Goal: Task Accomplishment & Management: Manage account settings

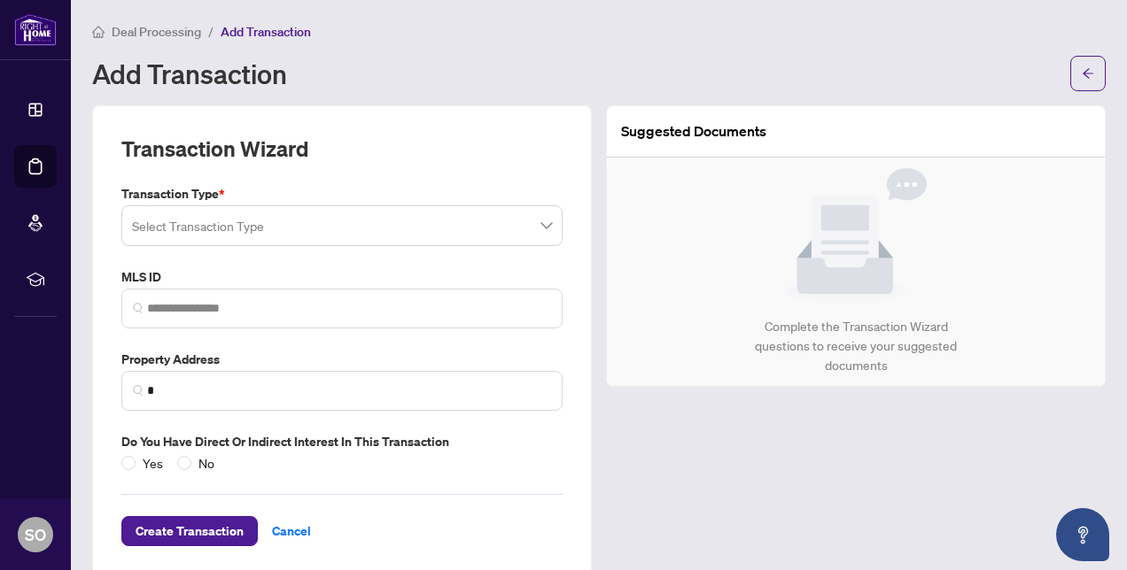
click at [181, 35] on span "Deal Processing" at bounding box center [156, 32] width 89 height 16
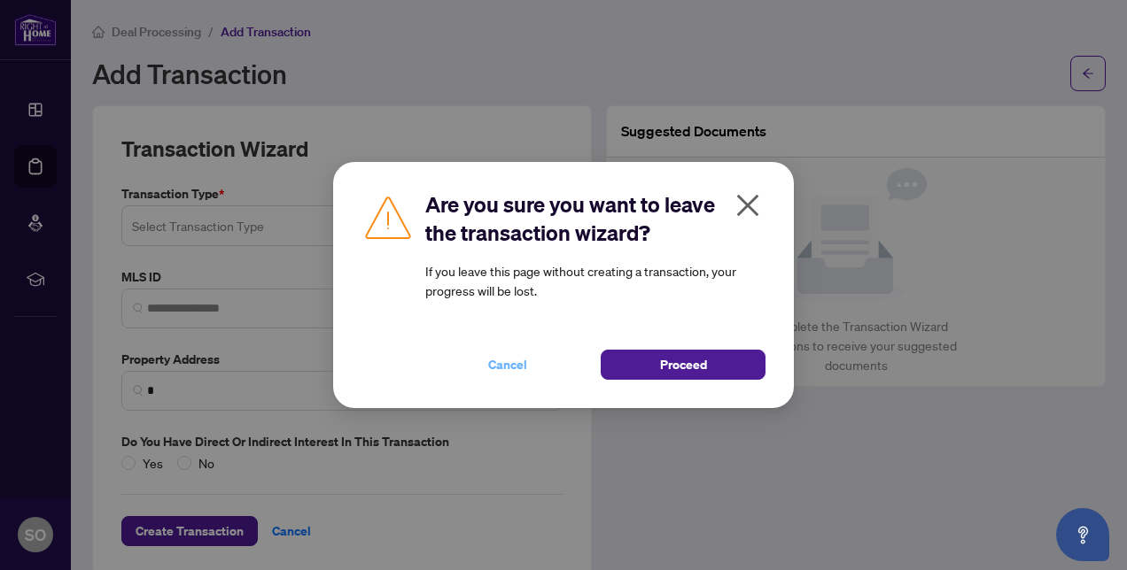
click at [500, 364] on span "Cancel" at bounding box center [507, 365] width 39 height 28
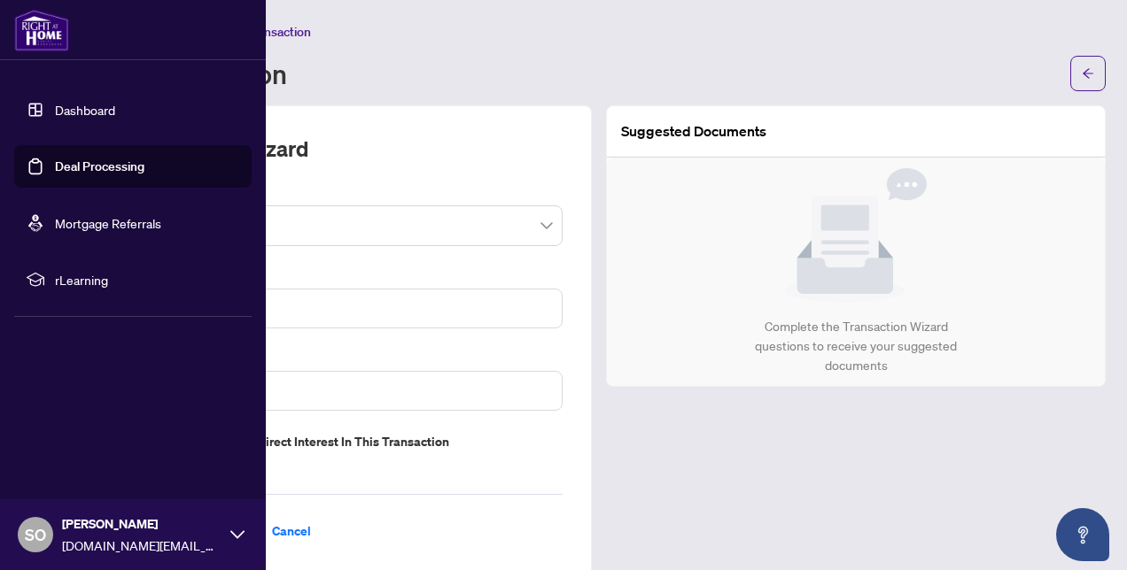
click at [89, 110] on link "Dashboard" at bounding box center [85, 110] width 60 height 16
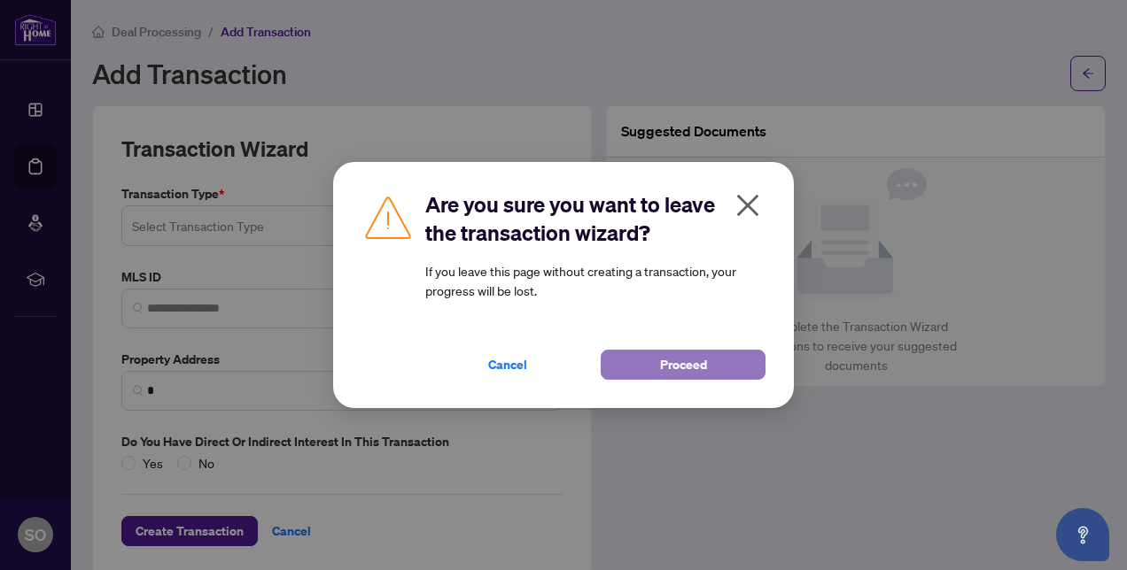
click at [644, 366] on button "Proceed" at bounding box center [683, 365] width 165 height 30
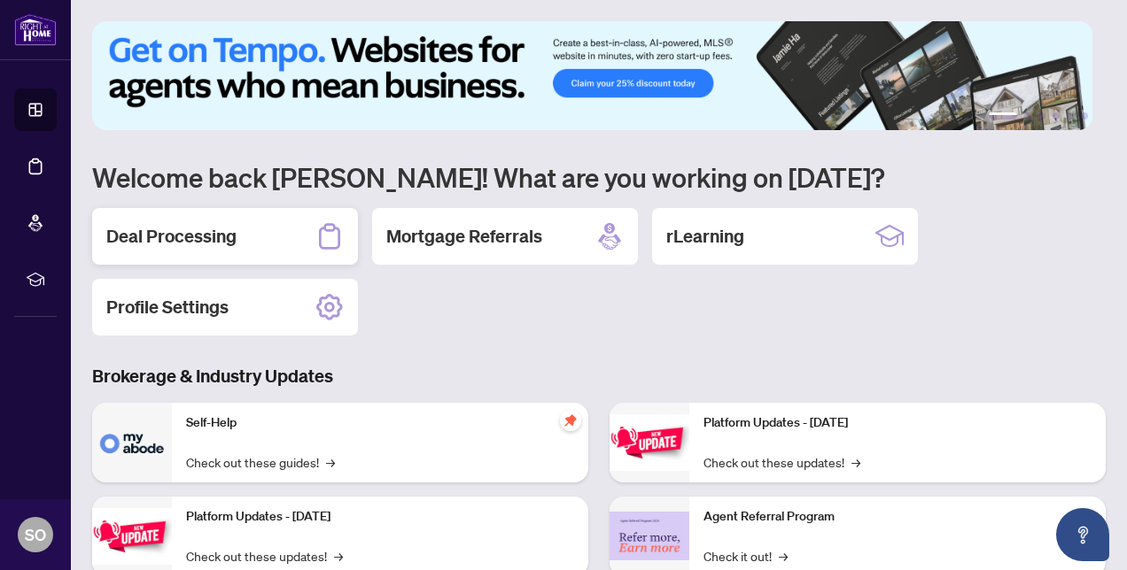
click at [188, 234] on h2 "Deal Processing" at bounding box center [171, 236] width 130 height 25
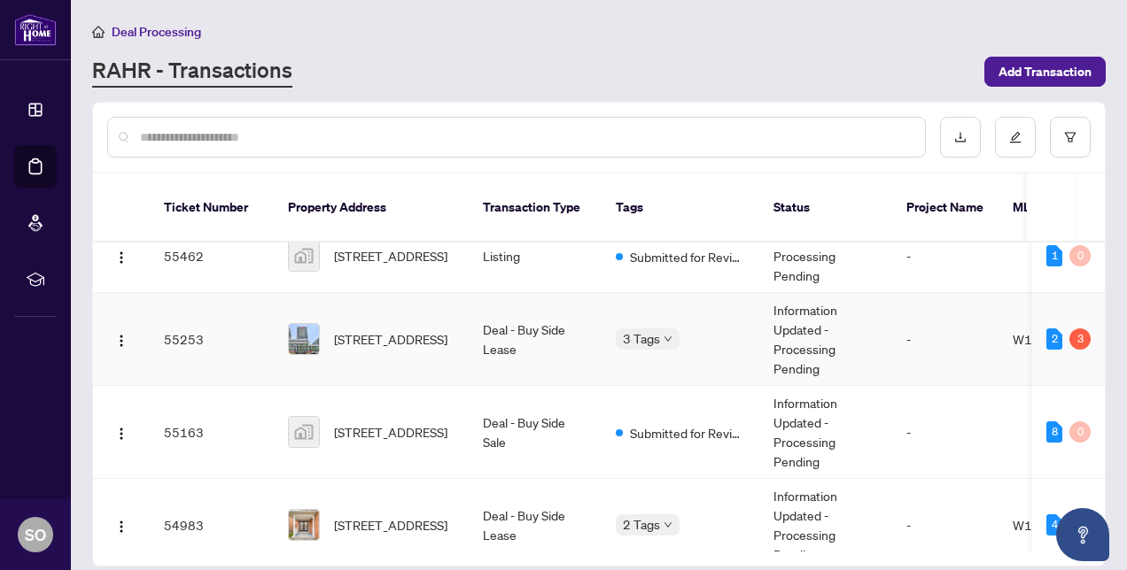
scroll to position [40, 0]
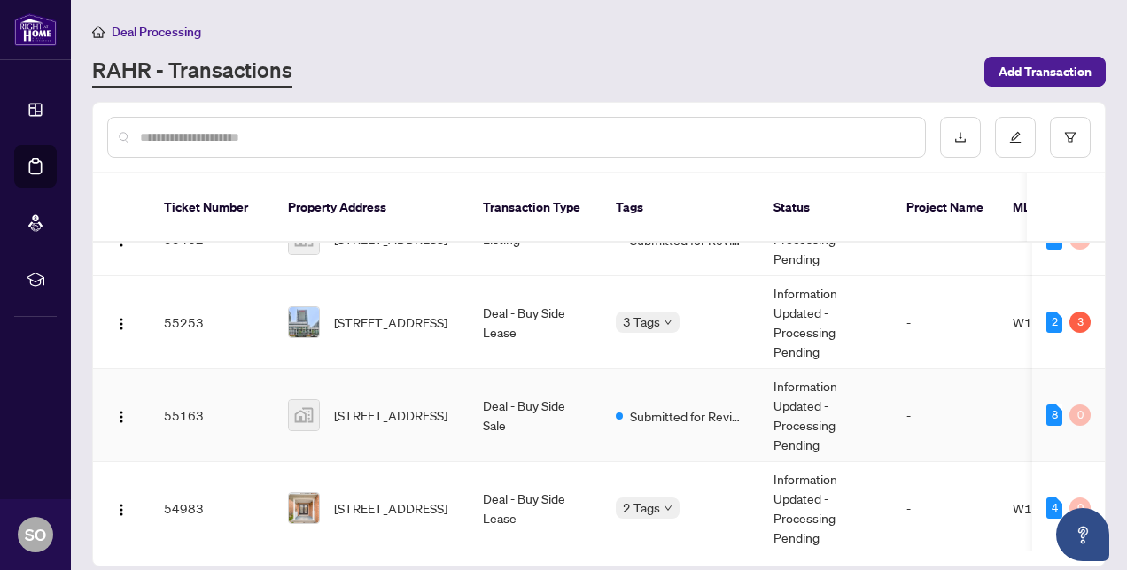
click at [361, 406] on span "[STREET_ADDRESS]" at bounding box center [390, 415] width 113 height 19
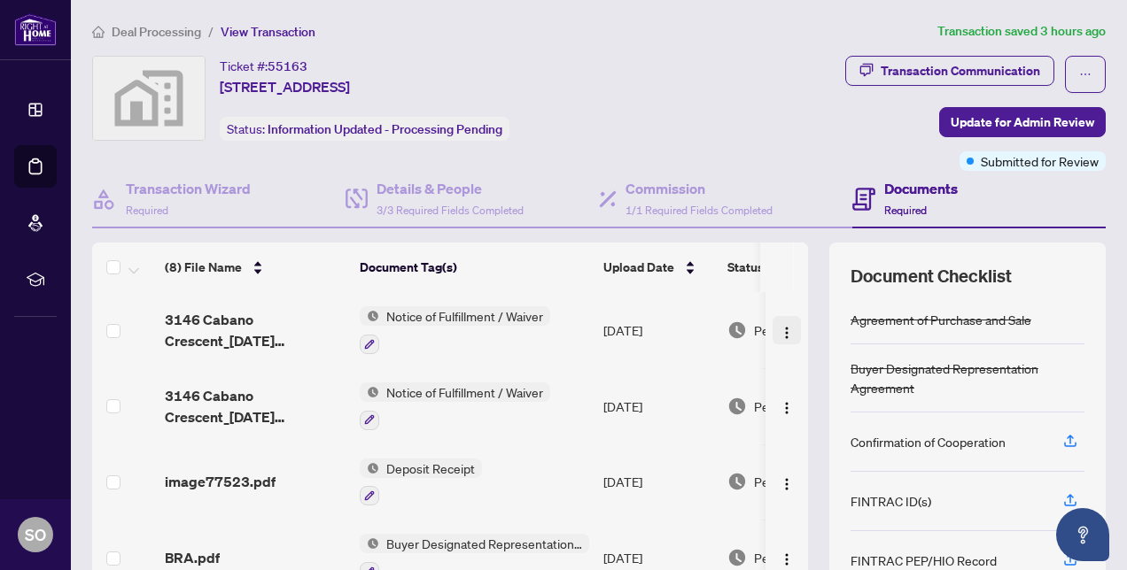
click at [780, 331] on img "button" at bounding box center [787, 333] width 14 height 14
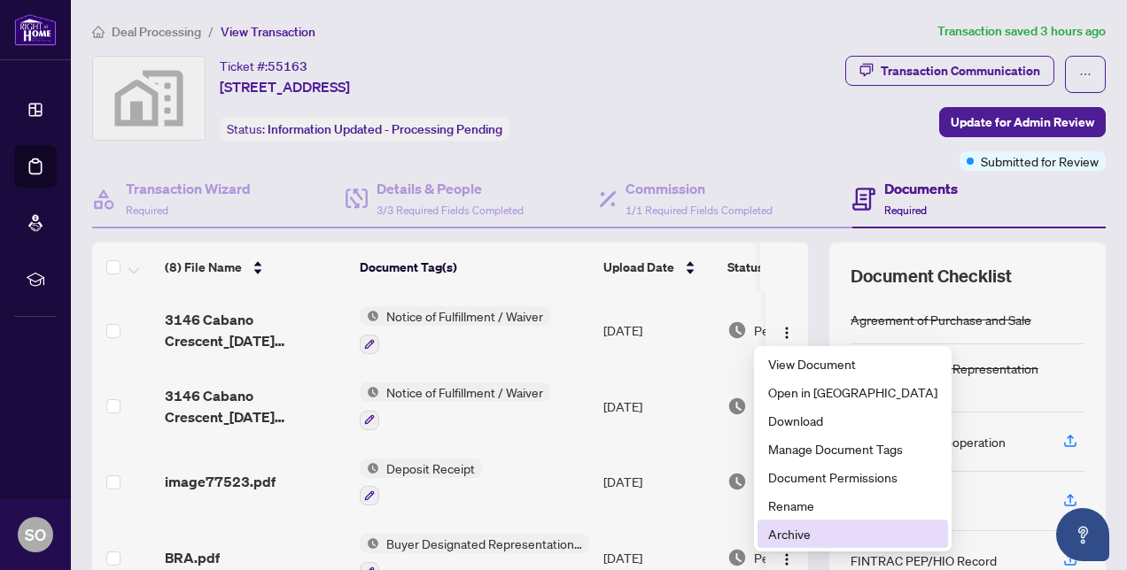
click at [781, 530] on span "Archive" at bounding box center [852, 533] width 169 height 19
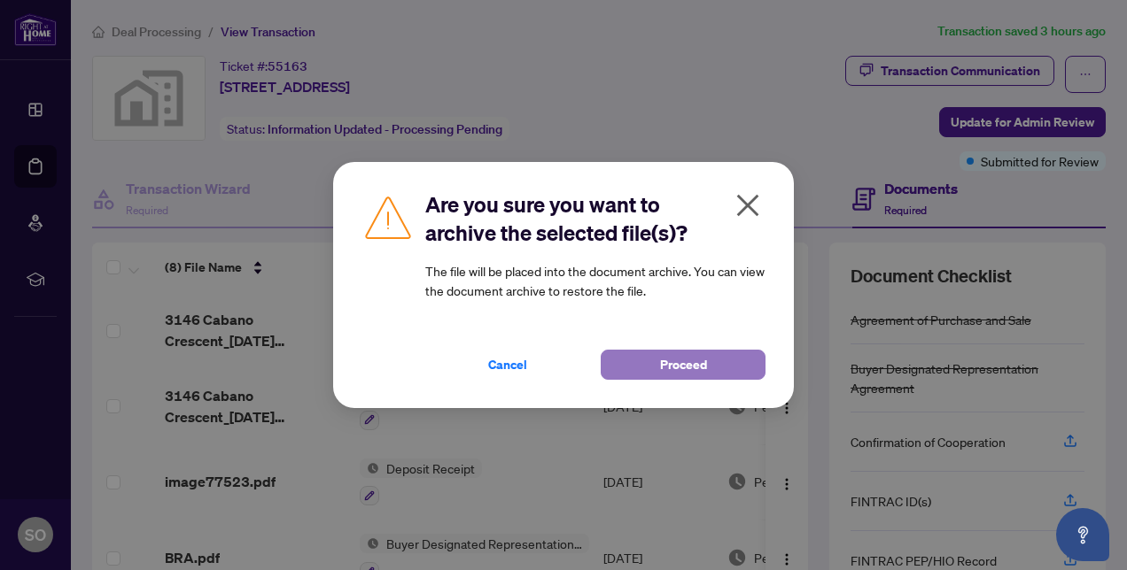
click at [714, 373] on button "Proceed" at bounding box center [683, 365] width 165 height 30
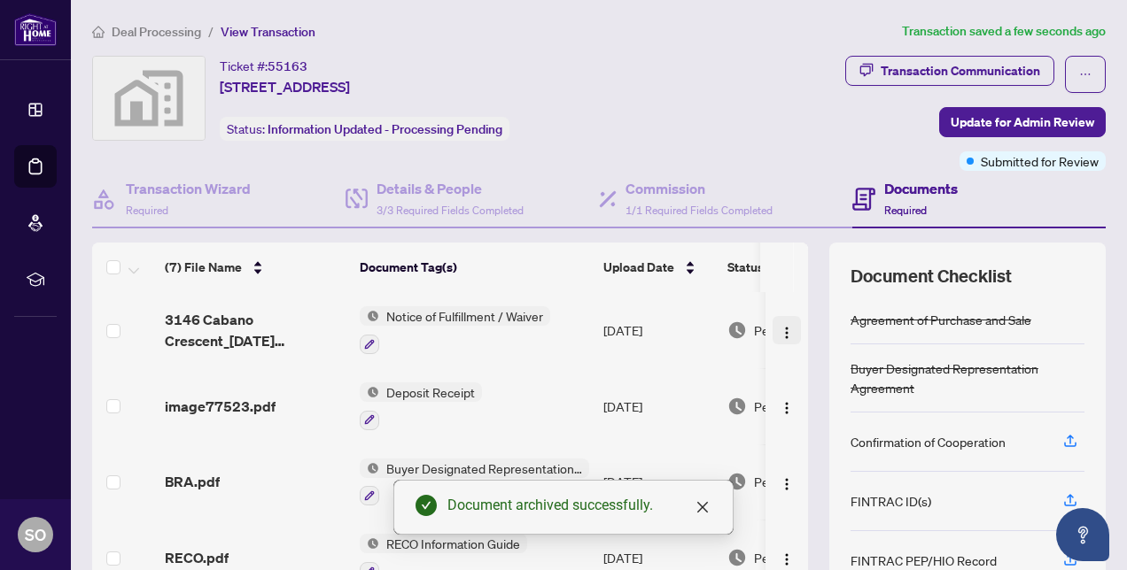
click at [780, 329] on img "button" at bounding box center [787, 333] width 14 height 14
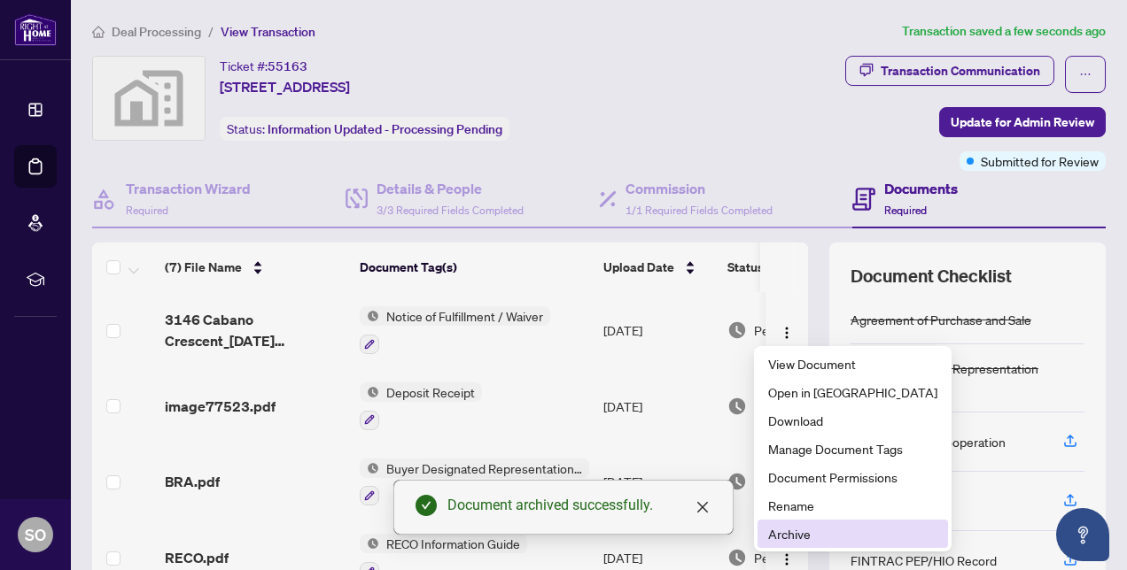
click at [781, 535] on span "Archive" at bounding box center [852, 533] width 169 height 19
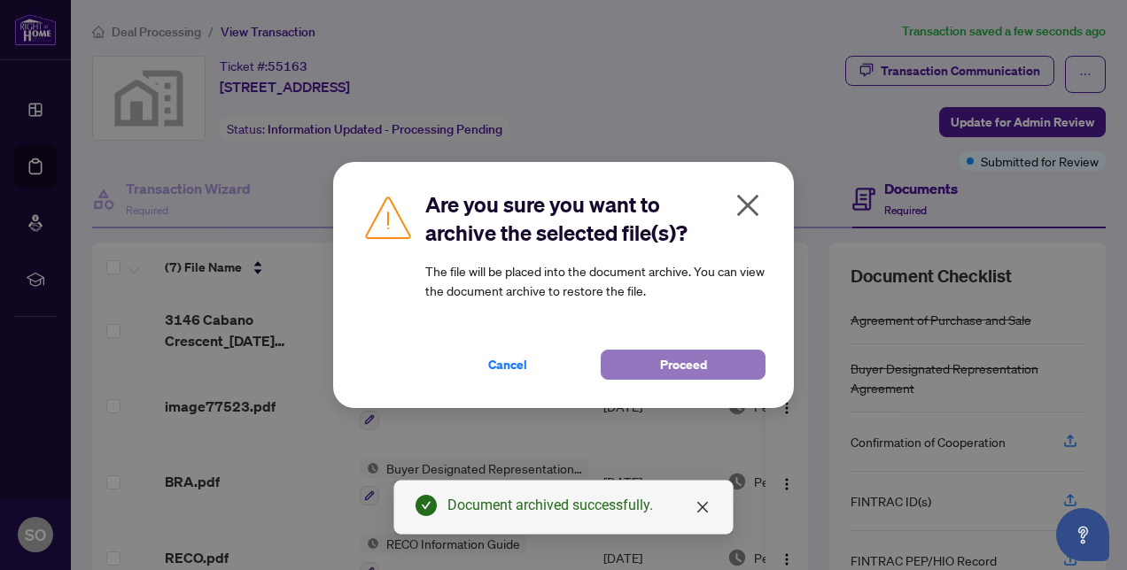
click at [660, 373] on span "Proceed" at bounding box center [683, 365] width 47 height 28
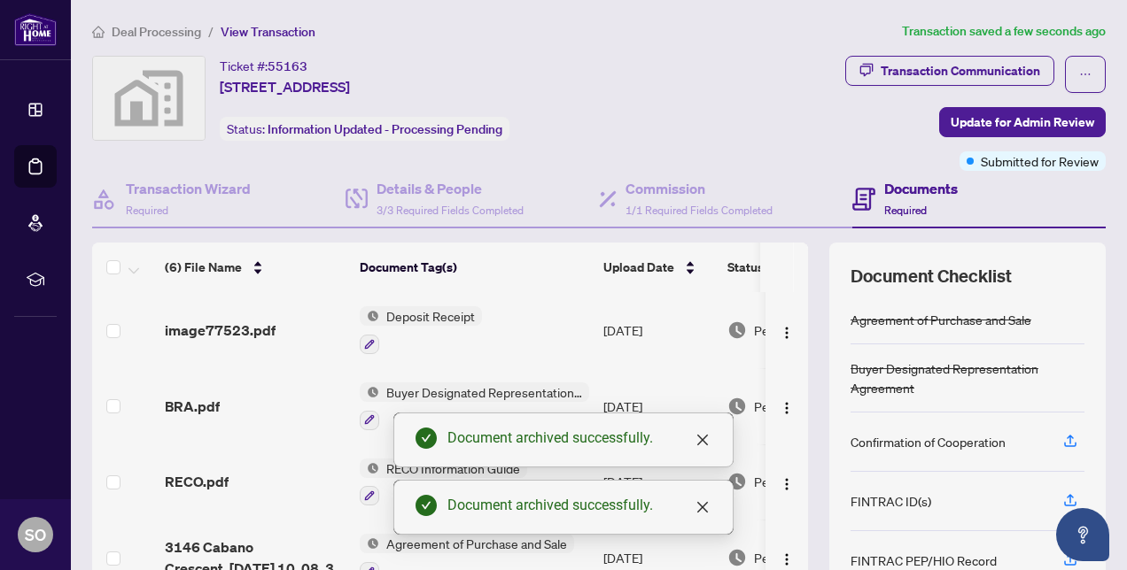
scroll to position [158, 0]
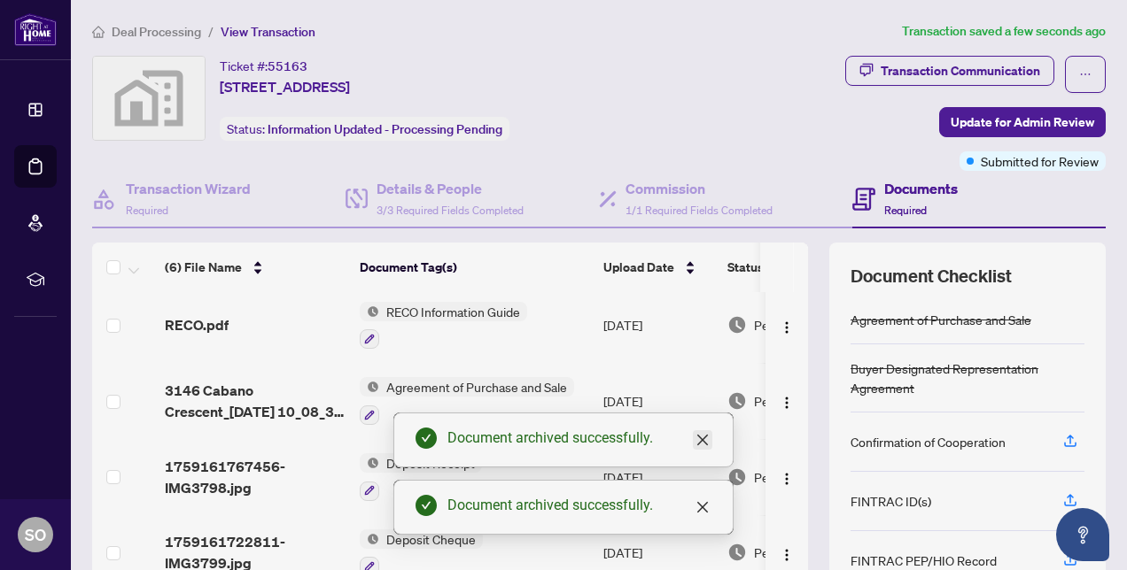
click at [698, 445] on icon "close" at bounding box center [702, 440] width 11 height 11
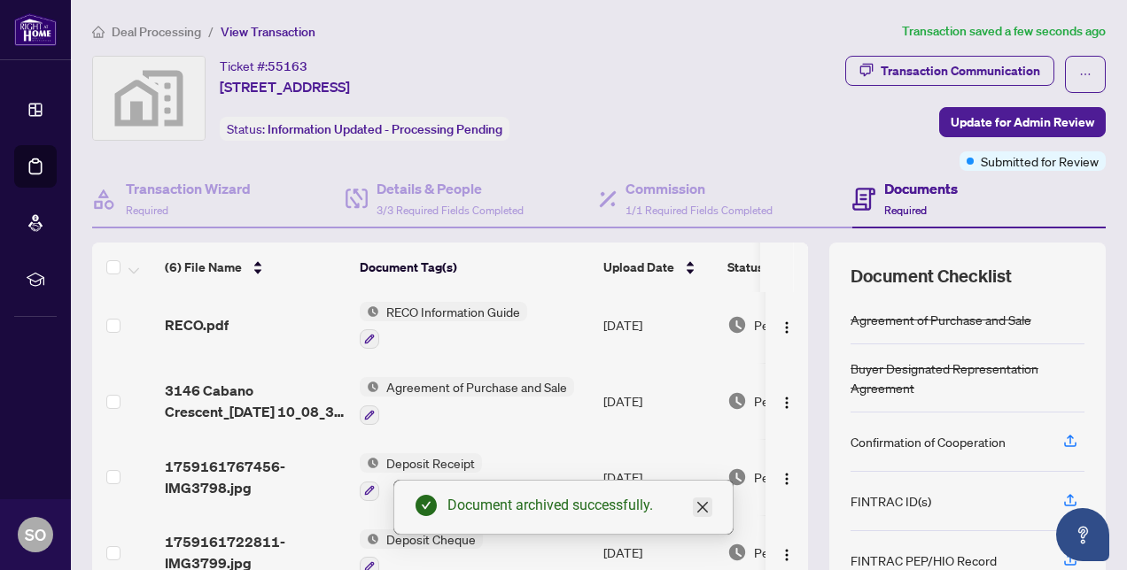
click at [706, 508] on icon "close" at bounding box center [702, 508] width 14 height 14
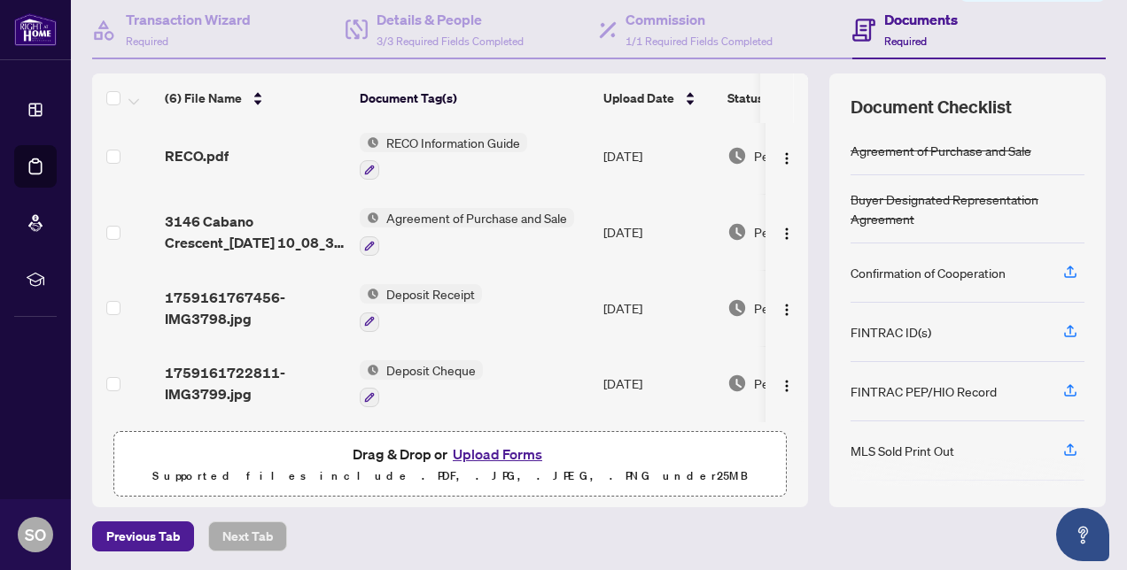
click at [485, 452] on button "Upload Forms" at bounding box center [497, 454] width 100 height 23
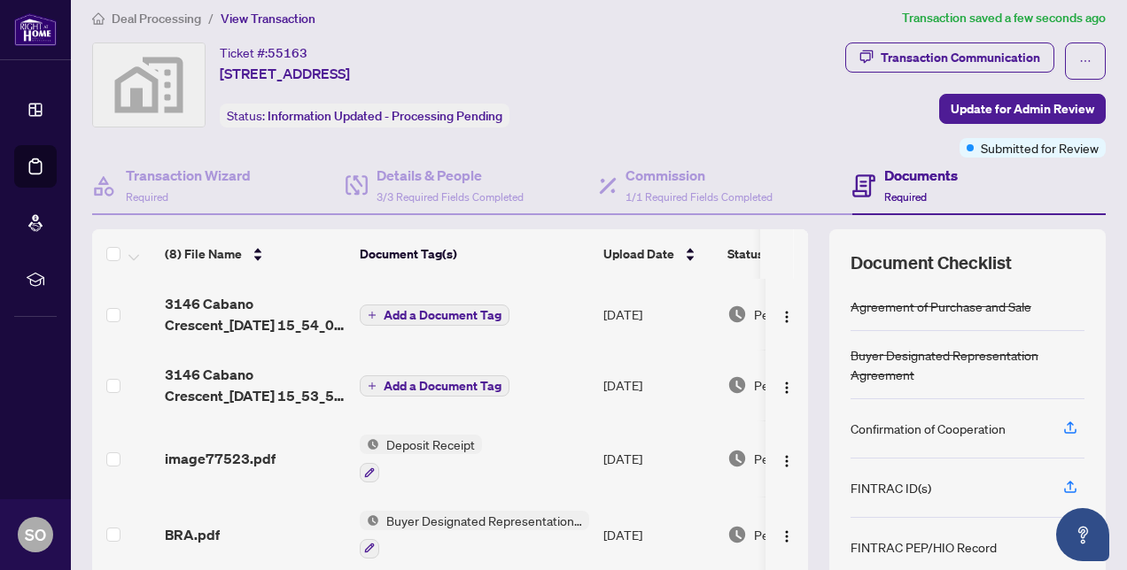
scroll to position [12, 0]
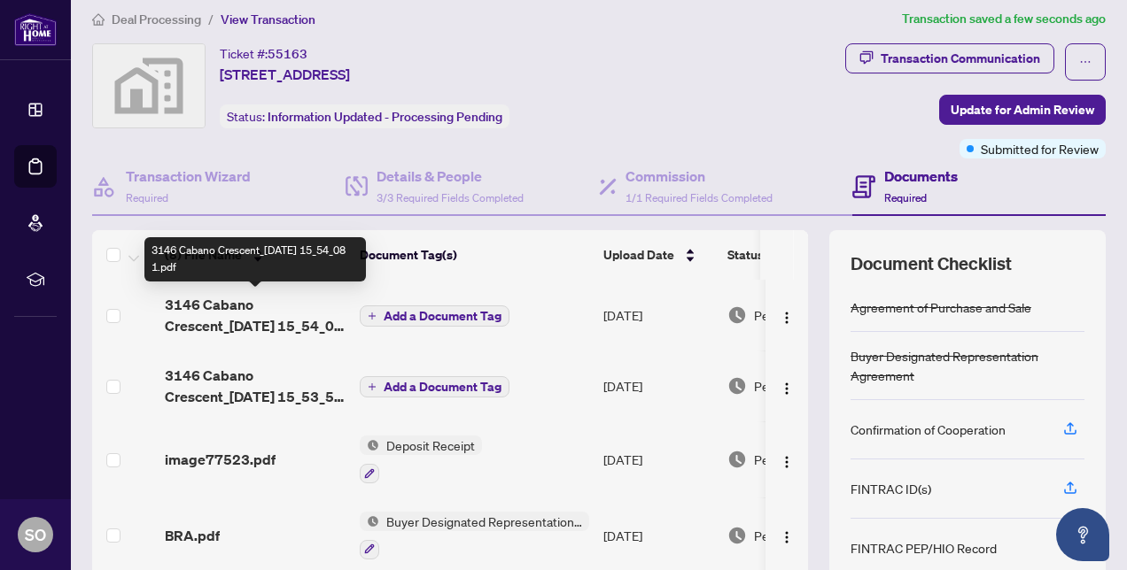
click at [263, 322] on span "3146 Cabano Crescent_[DATE] 15_54_08 1.pdf" at bounding box center [255, 315] width 181 height 43
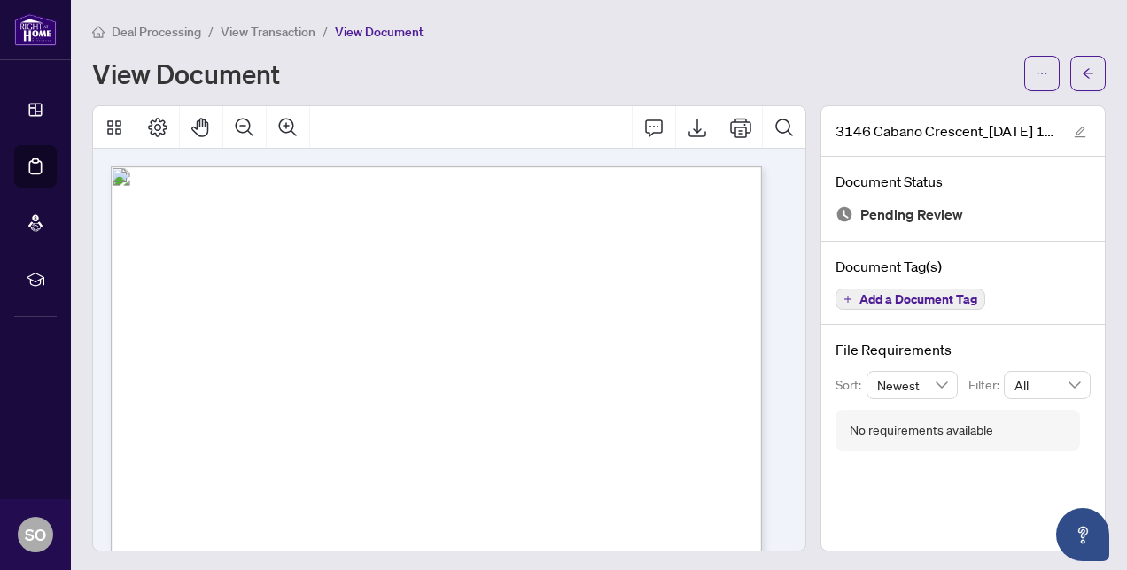
click at [237, 29] on span "View Transaction" at bounding box center [268, 32] width 95 height 16
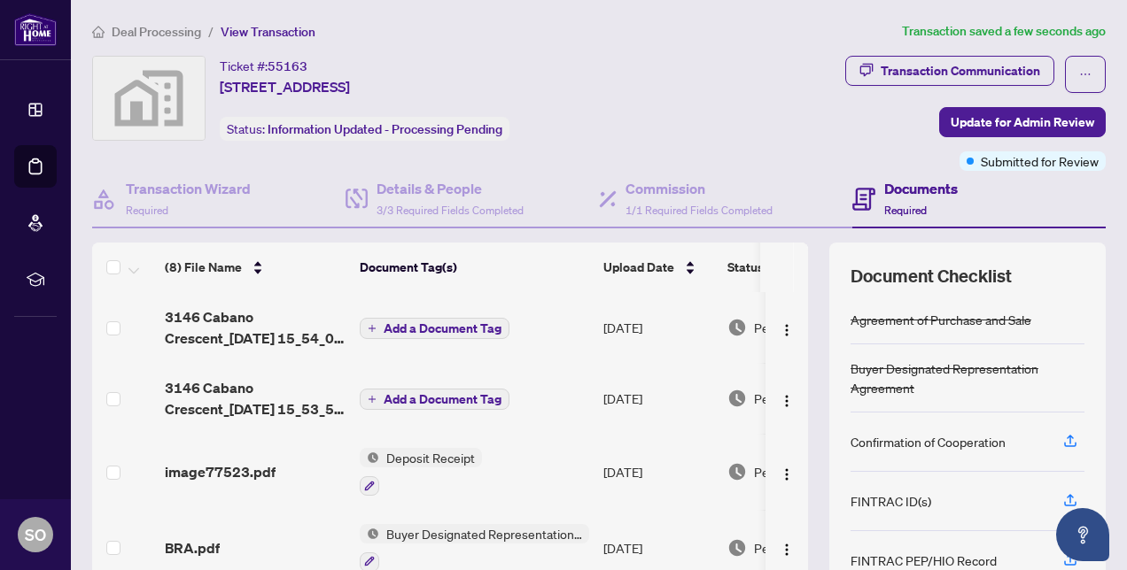
click at [383, 328] on button "Add a Document Tag" at bounding box center [435, 328] width 150 height 21
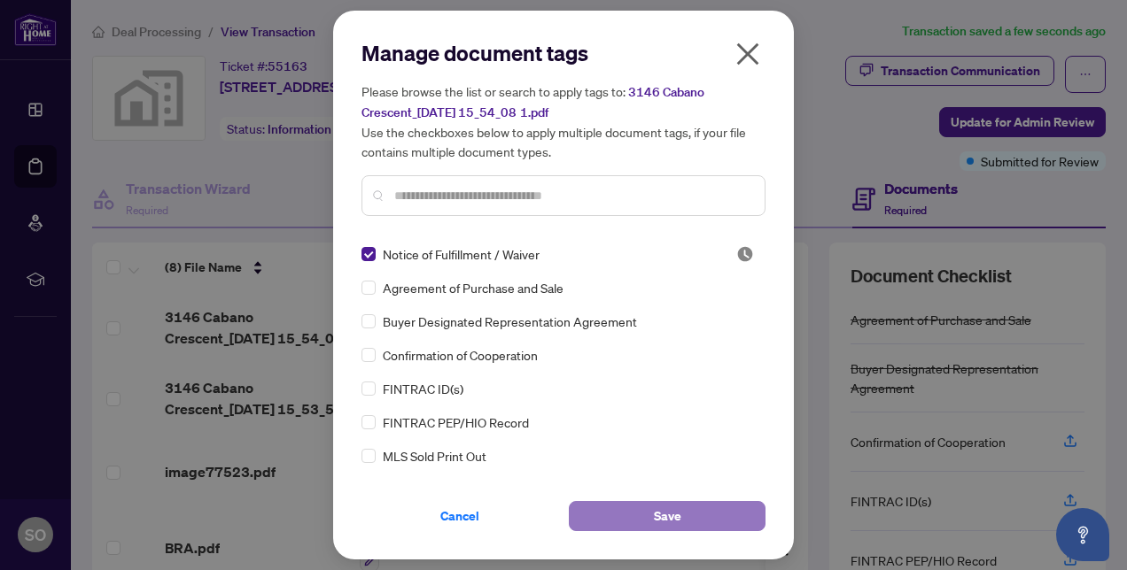
click at [651, 517] on button "Save" at bounding box center [667, 516] width 197 height 30
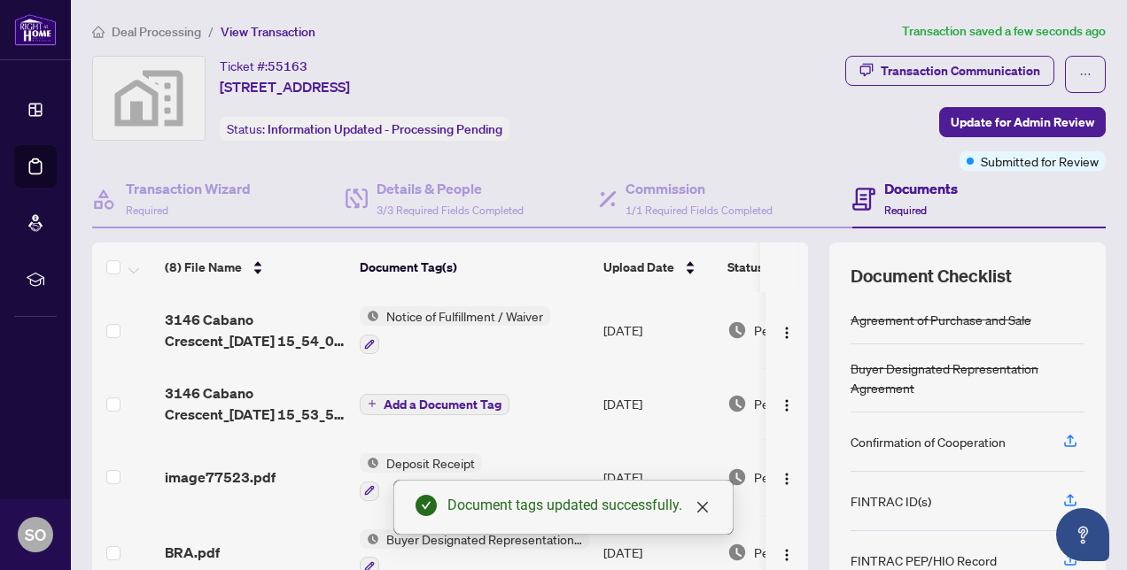
click at [409, 309] on span "Notice of Fulfillment / Waiver" at bounding box center [464, 316] width 171 height 19
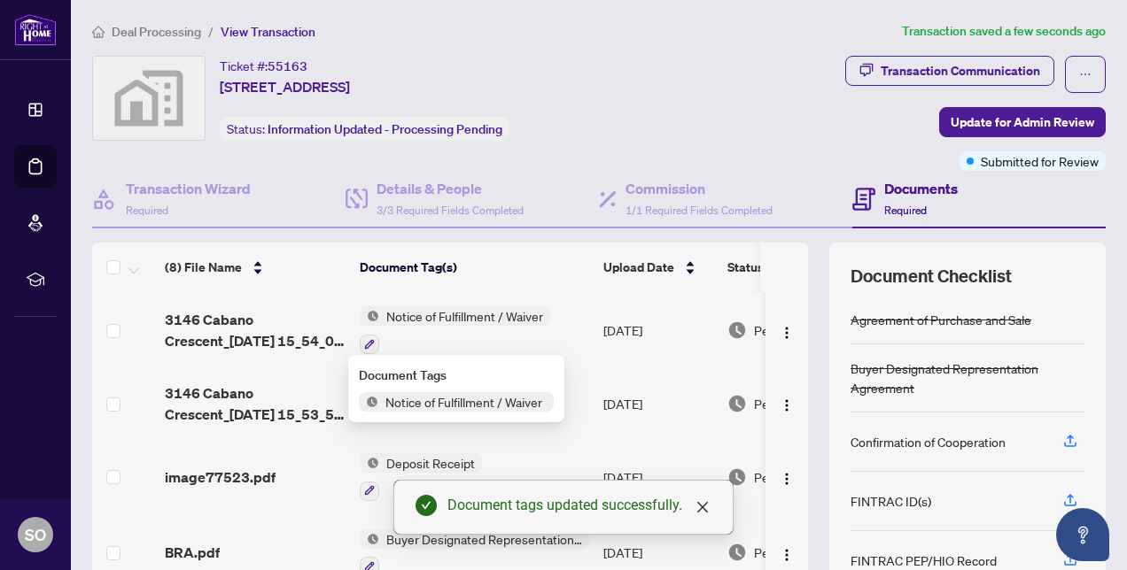
click at [314, 363] on td "3146 Cabano Crescent_[DATE] 15_54_08 1.pdf" at bounding box center [255, 330] width 195 height 76
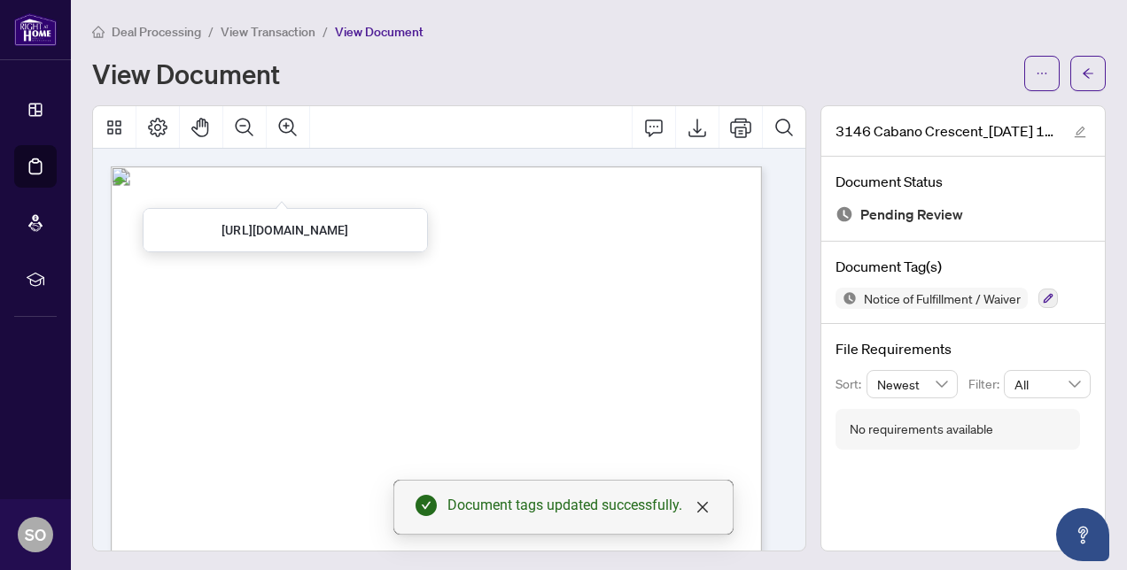
click at [255, 27] on span "View Transaction" at bounding box center [268, 32] width 95 height 16
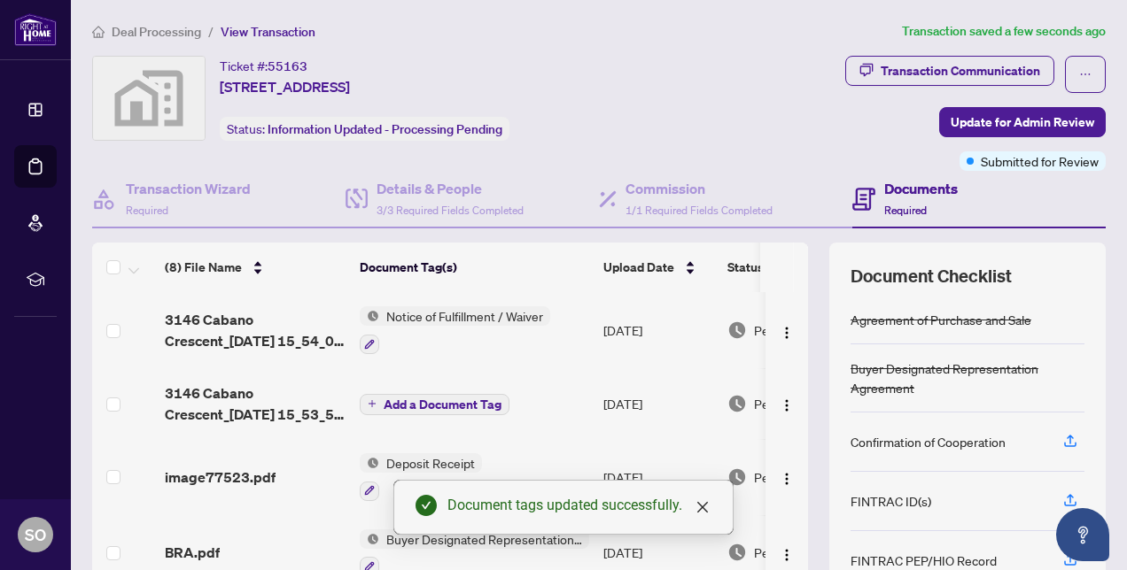
click at [376, 401] on button "Add a Document Tag" at bounding box center [435, 404] width 150 height 21
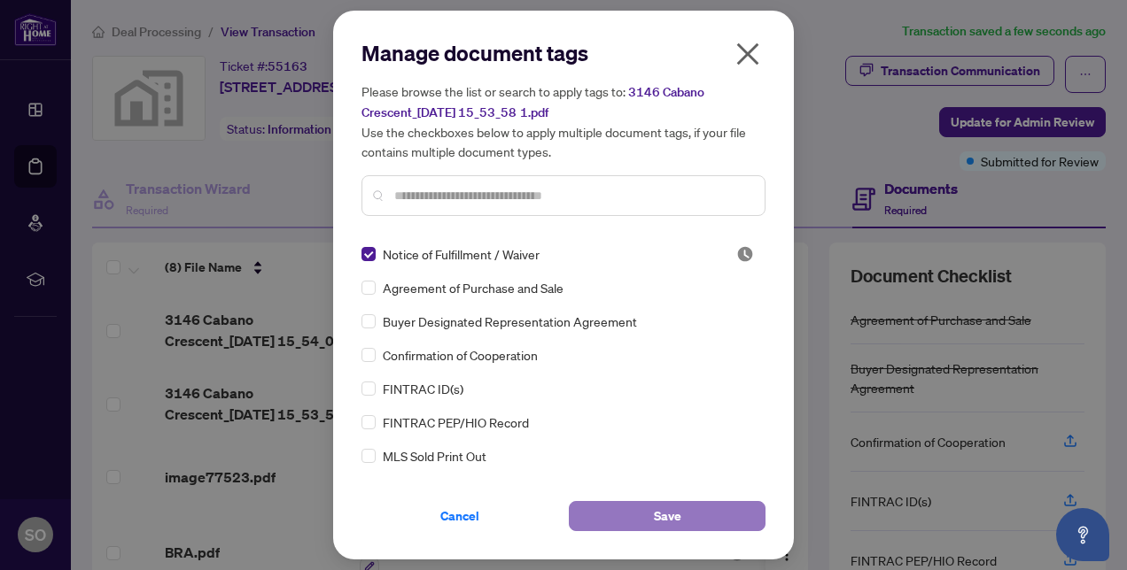
click at [647, 518] on button "Save" at bounding box center [667, 516] width 197 height 30
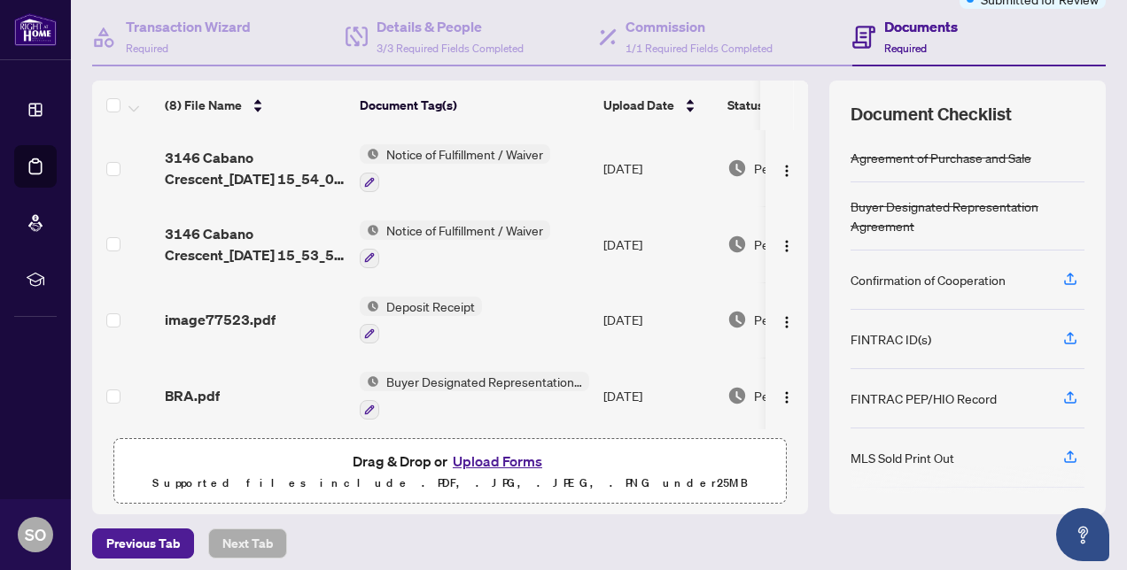
scroll to position [164, 0]
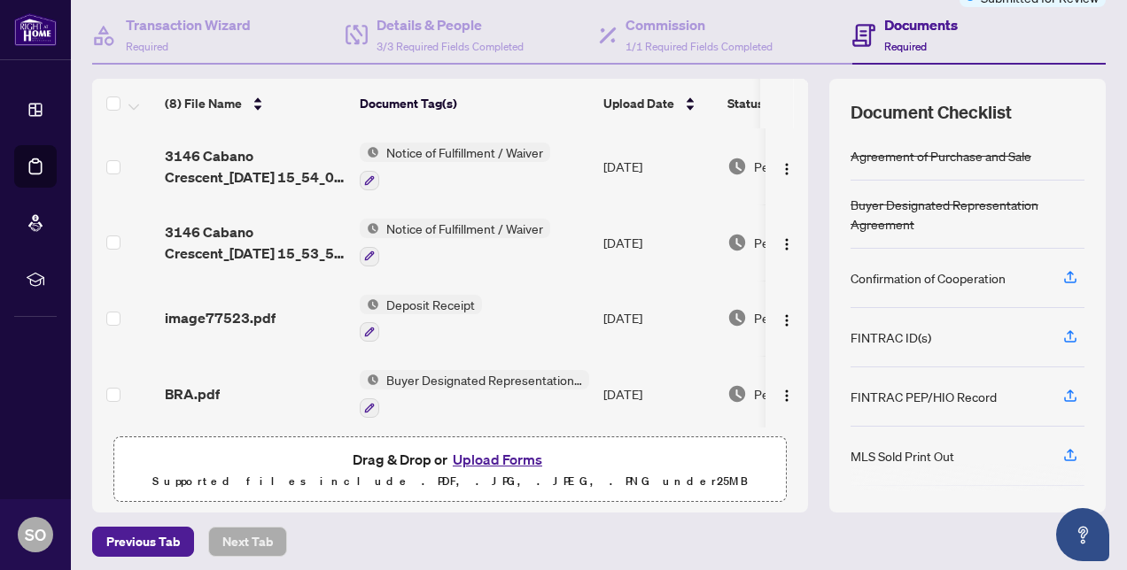
click at [810, 200] on div "(8) File Name Document Tag(s) Upload Date Status (8) File Name Document Tag(s) …" at bounding box center [598, 296] width 1013 height 434
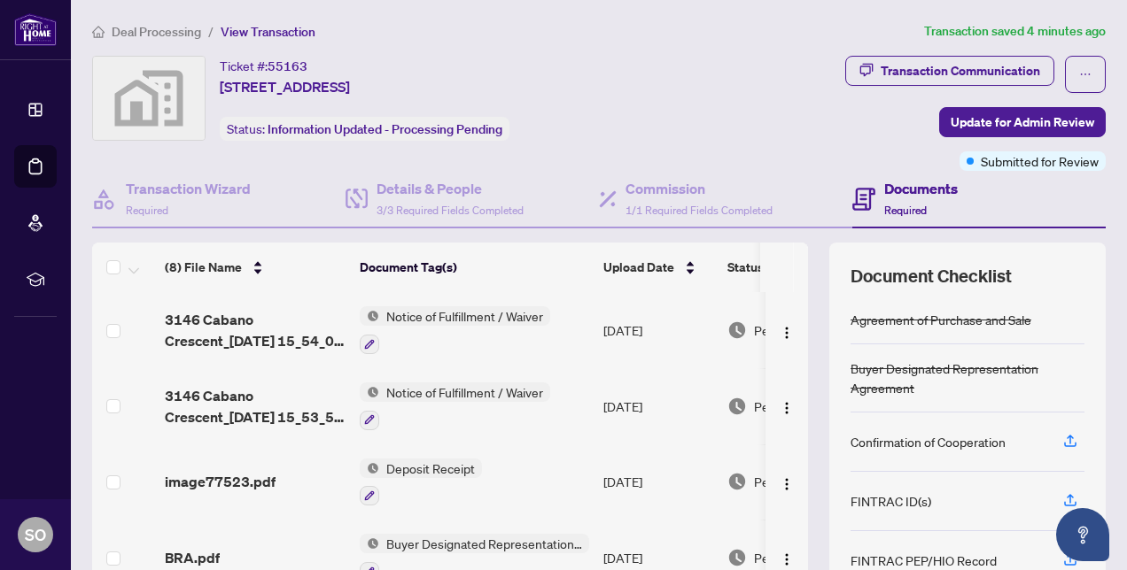
scroll to position [169, 0]
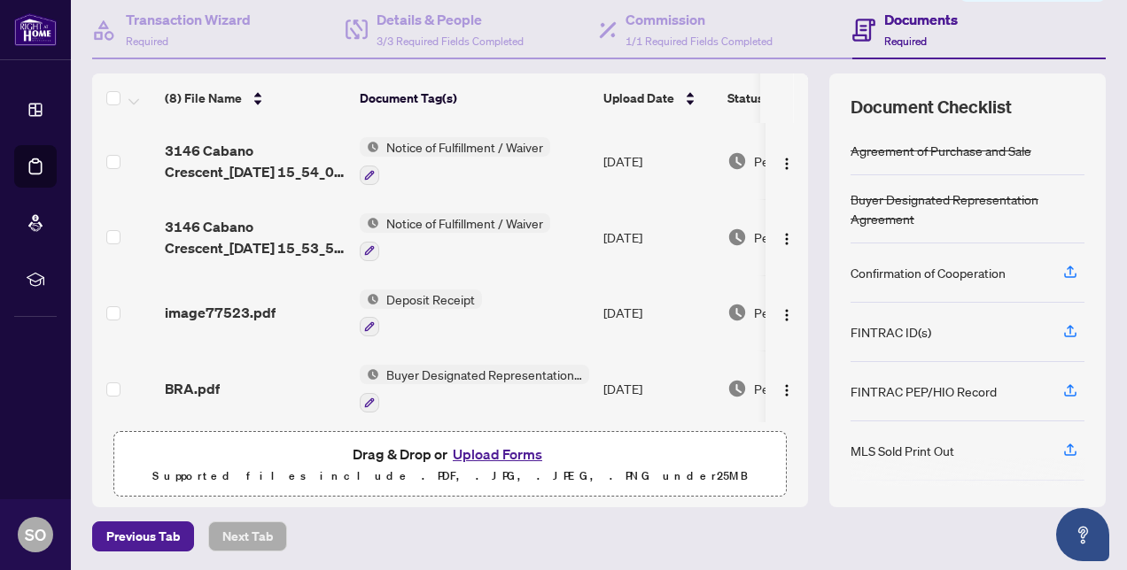
click at [489, 452] on button "Upload Forms" at bounding box center [497, 454] width 100 height 23
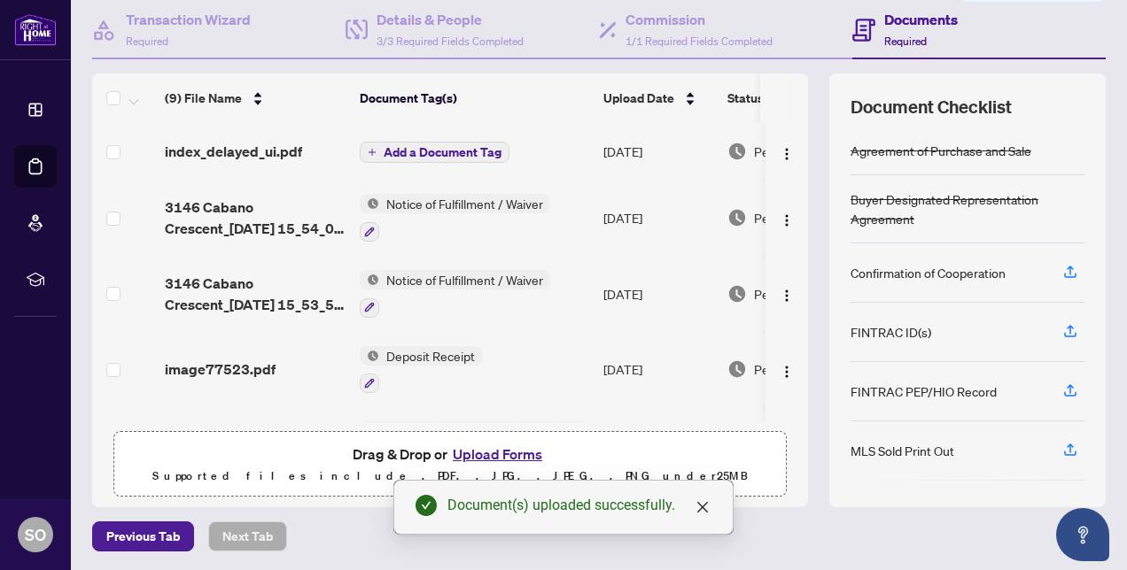
scroll to position [0, 0]
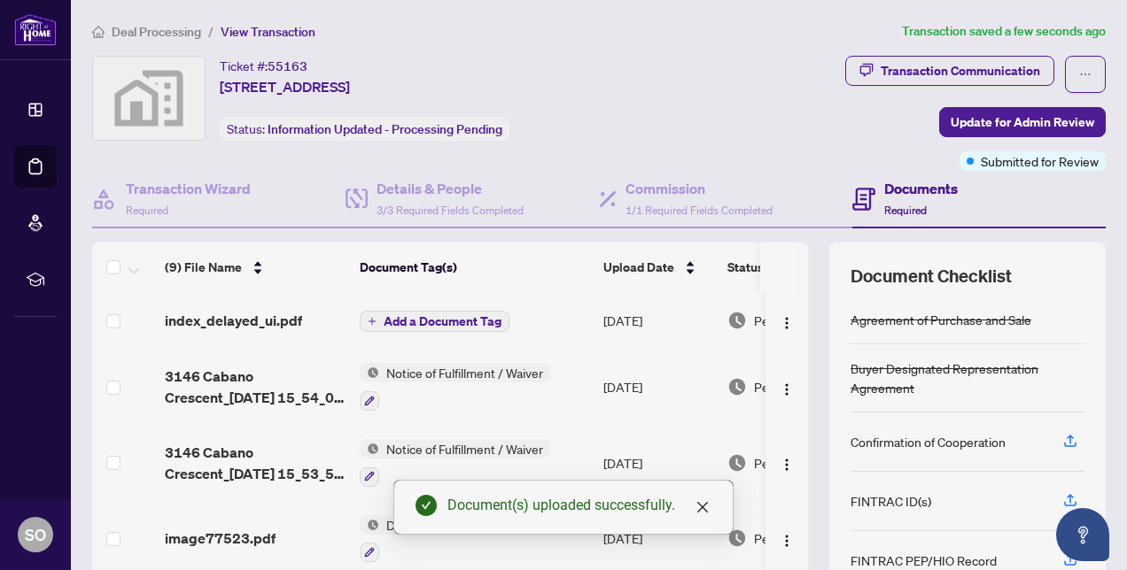
click at [413, 320] on span "Add a Document Tag" at bounding box center [443, 321] width 118 height 12
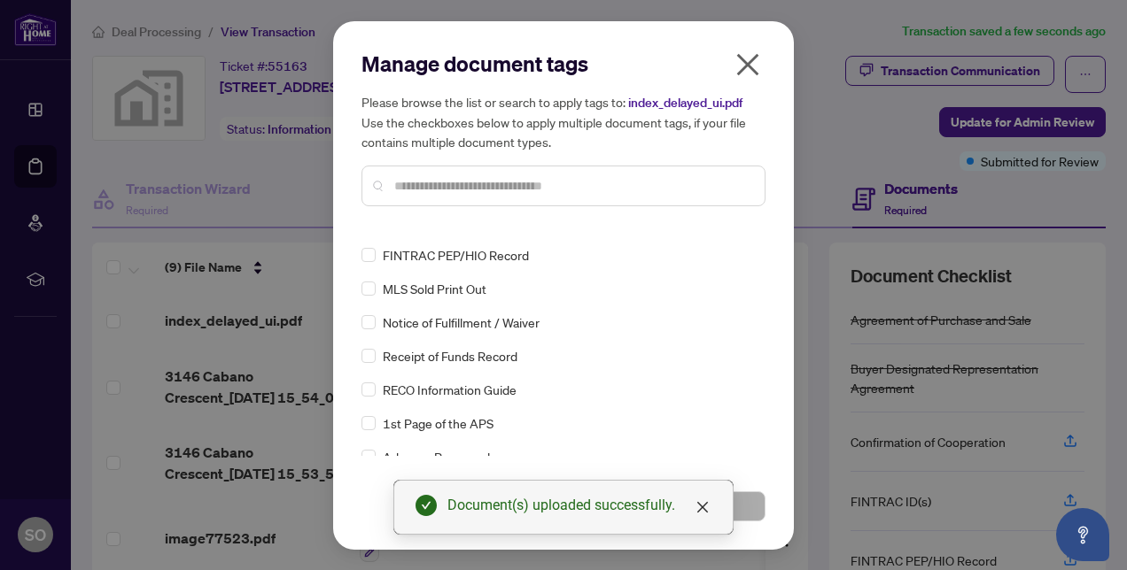
scroll to position [126, 0]
click at [377, 287] on div "MLS Sold Print Out" at bounding box center [557, 286] width 393 height 19
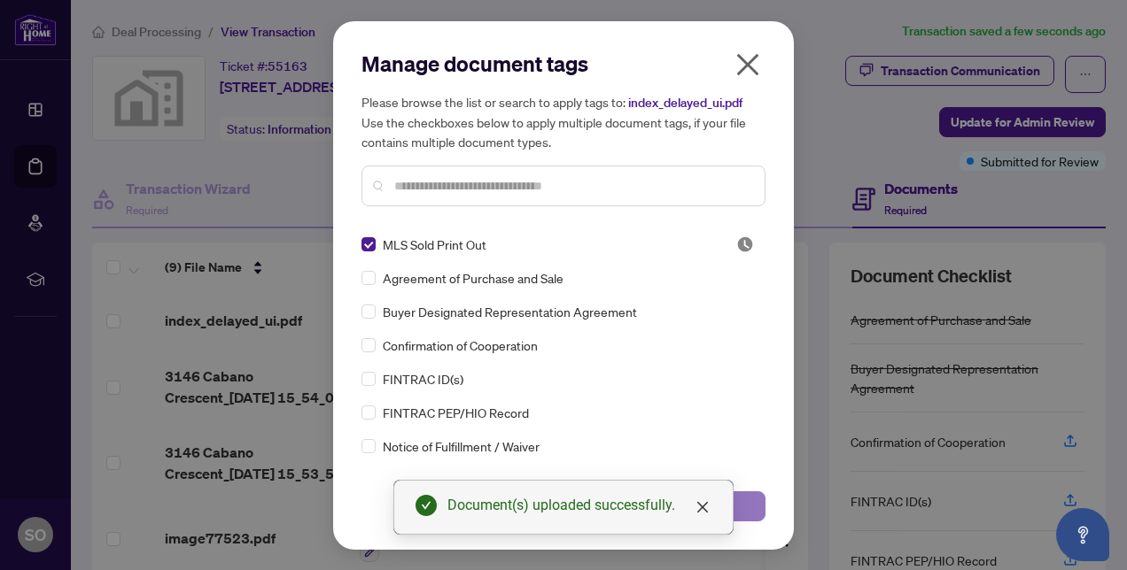
click at [749, 511] on button "Save" at bounding box center [667, 507] width 197 height 30
